Goal: Information Seeking & Learning: Learn about a topic

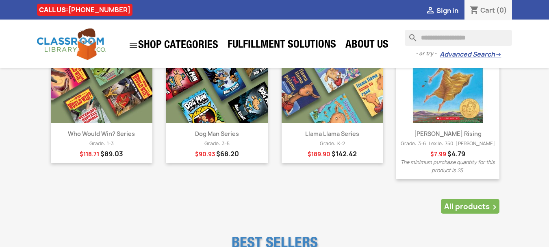
scroll to position [813, 0]
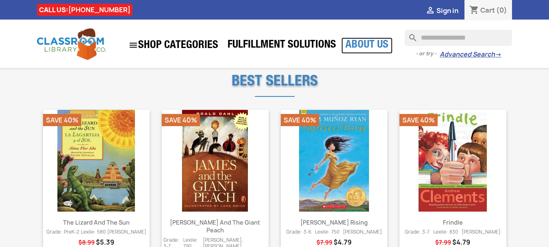
click at [378, 41] on link "About Us" at bounding box center [366, 45] width 51 height 16
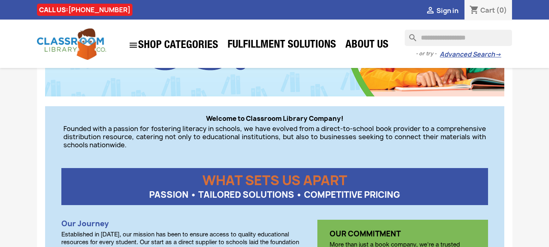
scroll to position [163, 0]
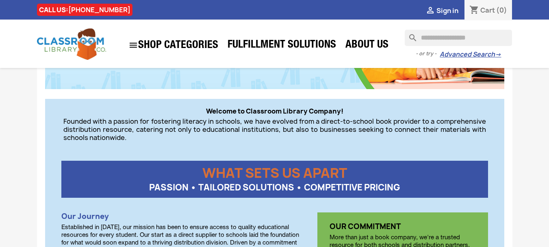
click at [0, 135] on section "Home About Us Welcome to Classroom Library Company! Founded with a passion for …" at bounding box center [274, 219] width 549 height 629
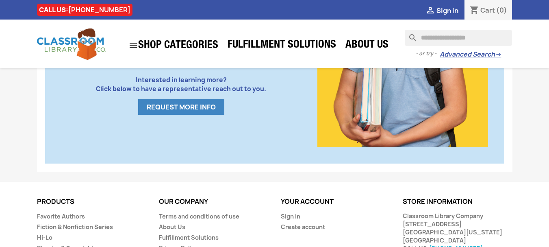
scroll to position [595, 0]
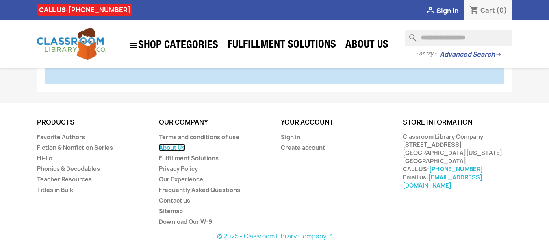
click at [181, 145] on link "About Us" at bounding box center [172, 147] width 26 height 8
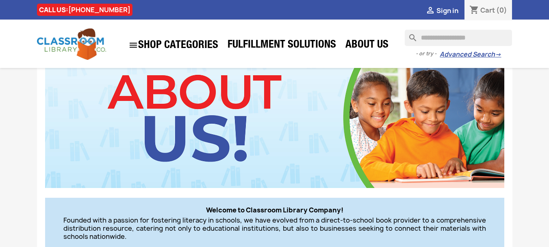
scroll to position [203, 0]
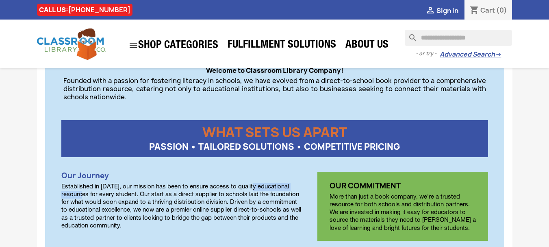
drag, startPoint x: 253, startPoint y: 185, endPoint x: 87, endPoint y: 193, distance: 166.4
click at [87, 193] on p "Established in [DATE], our mission has been to ensure access to quality educati…" at bounding box center [181, 206] width 240 height 47
copy p "educational resources"
